Goal: Navigation & Orientation: Find specific page/section

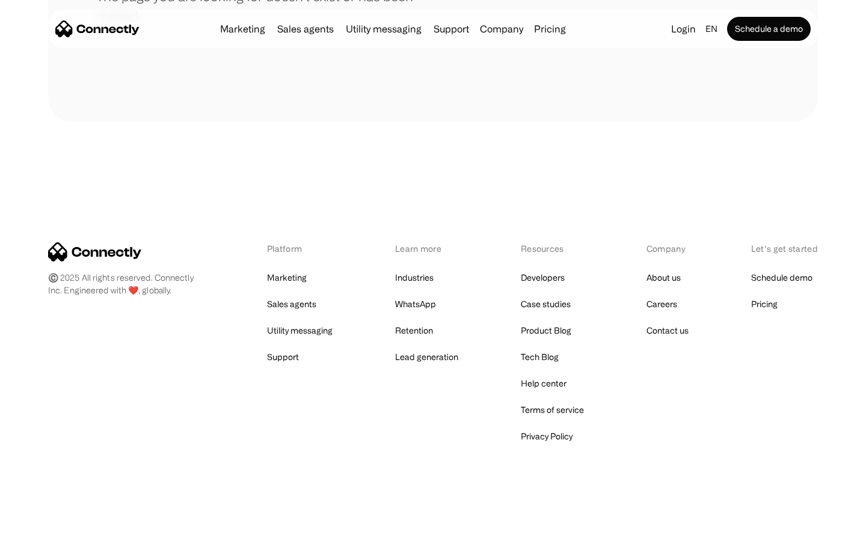
scroll to position [219, 0]
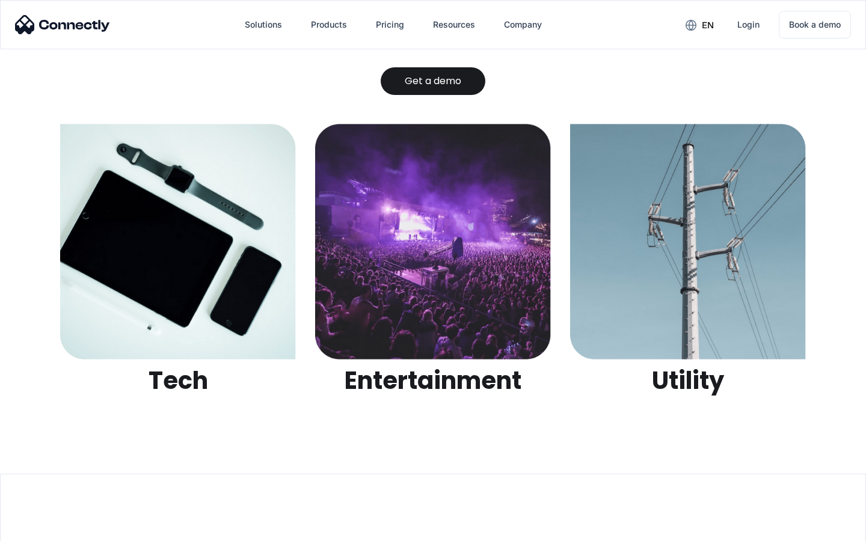
scroll to position [3792, 0]
